Goal: Task Accomplishment & Management: Use online tool/utility

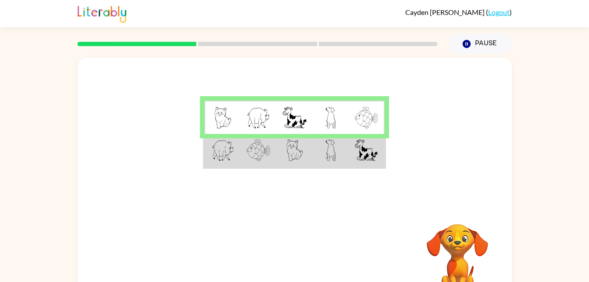
click at [379, 141] on td at bounding box center [367, 151] width 36 height 34
click at [324, 145] on td at bounding box center [331, 151] width 36 height 34
drag, startPoint x: 324, startPoint y: 145, endPoint x: 259, endPoint y: 139, distance: 65.6
click at [259, 139] on img at bounding box center [259, 150] width 24 height 22
click at [372, 147] on img at bounding box center [366, 150] width 23 height 22
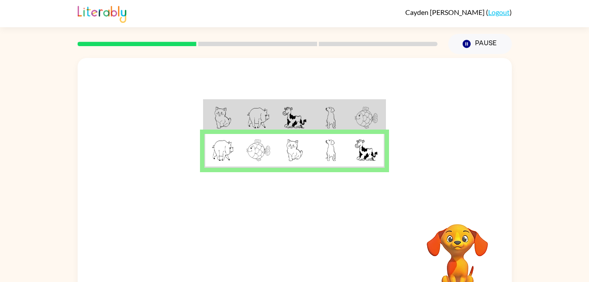
click at [337, 113] on td at bounding box center [331, 117] width 36 height 34
click at [418, 201] on div at bounding box center [295, 131] width 434 height 147
click at [303, 250] on button "button" at bounding box center [295, 259] width 56 height 32
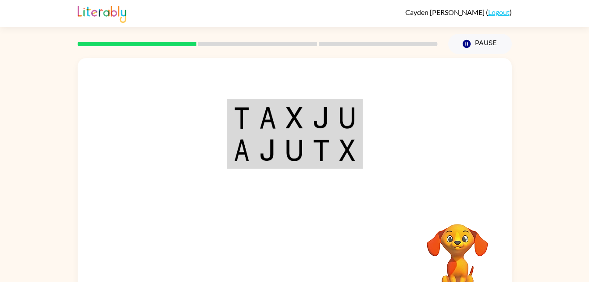
click at [264, 148] on img at bounding box center [267, 150] width 17 height 22
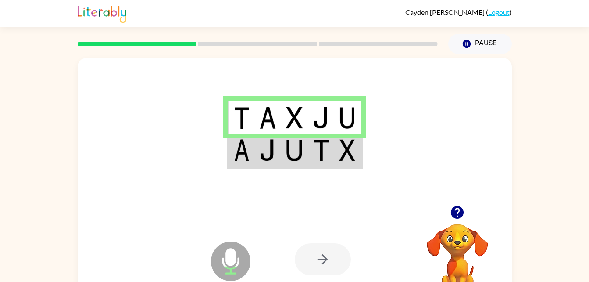
click at [271, 153] on img at bounding box center [267, 150] width 17 height 22
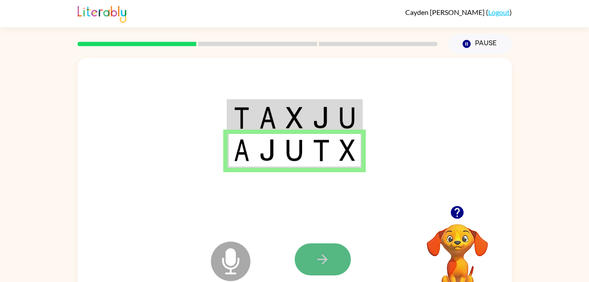
click at [327, 257] on icon "button" at bounding box center [322, 258] width 15 height 15
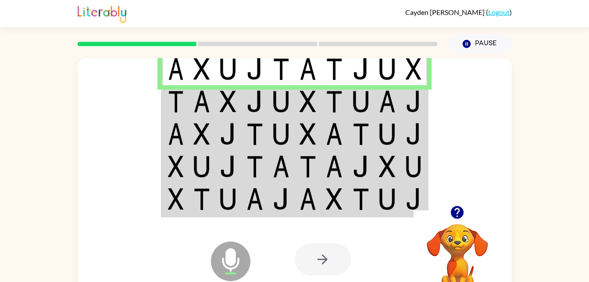
click at [201, 100] on img at bounding box center [201, 101] width 17 height 22
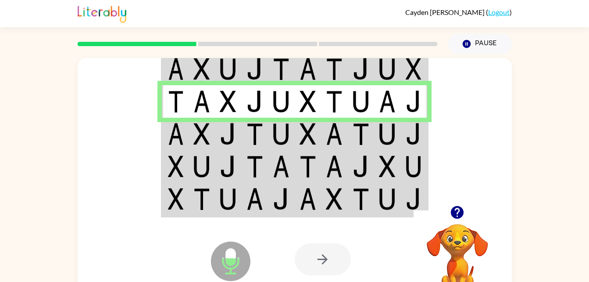
click at [195, 141] on img at bounding box center [201, 134] width 17 height 22
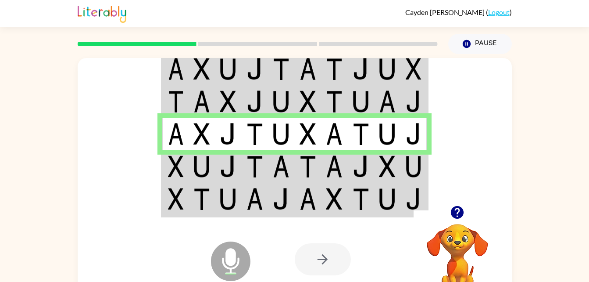
click at [175, 168] on img at bounding box center [176, 166] width 16 height 22
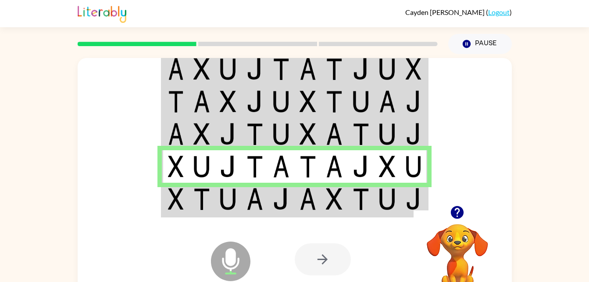
click at [262, 205] on img at bounding box center [255, 199] width 17 height 22
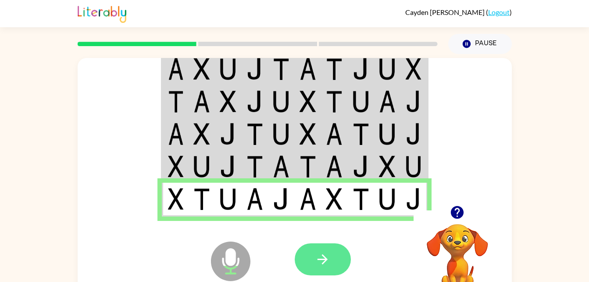
click at [327, 266] on icon "button" at bounding box center [322, 258] width 15 height 15
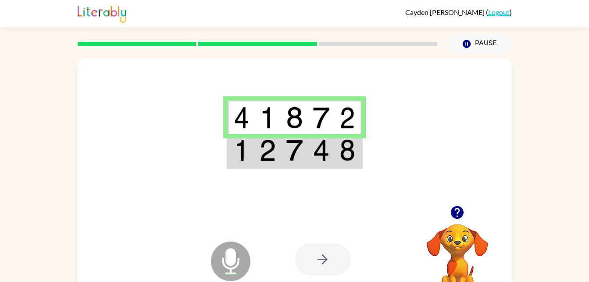
click at [292, 143] on img at bounding box center [294, 150] width 17 height 22
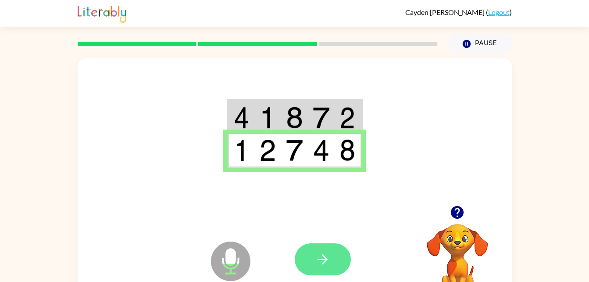
click at [323, 257] on icon "button" at bounding box center [322, 258] width 15 height 15
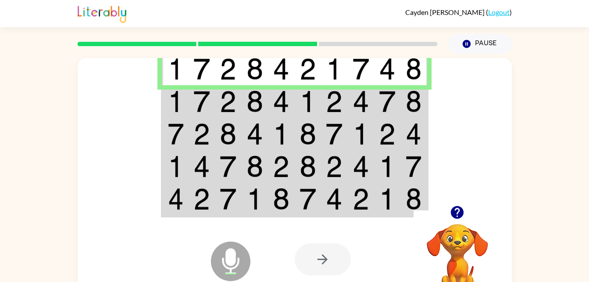
click at [332, 103] on img at bounding box center [334, 101] width 17 height 22
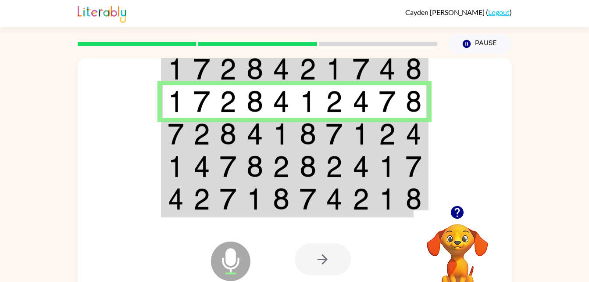
click at [257, 137] on img at bounding box center [255, 134] width 17 height 22
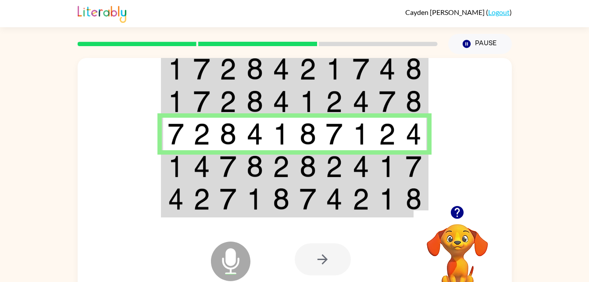
click at [326, 168] on img at bounding box center [334, 166] width 17 height 22
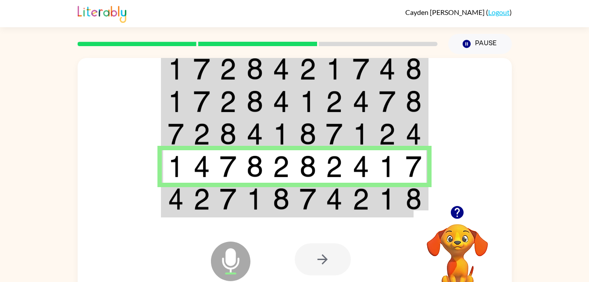
click at [311, 201] on img at bounding box center [308, 199] width 17 height 22
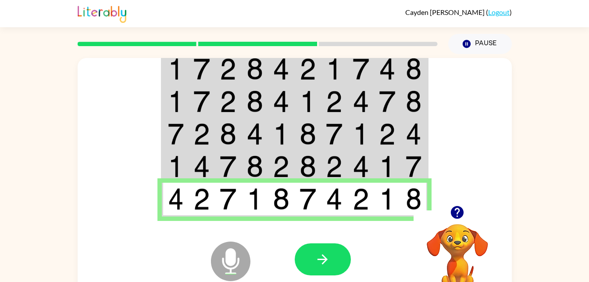
drag, startPoint x: 324, startPoint y: 252, endPoint x: 265, endPoint y: 217, distance: 68.3
click at [265, 217] on div "Microphone The Microphone is here when it is your turn to talk Your browser mus…" at bounding box center [295, 259] width 434 height 99
click at [347, 267] on button "button" at bounding box center [323, 259] width 56 height 32
